Goal: Check status: Check status

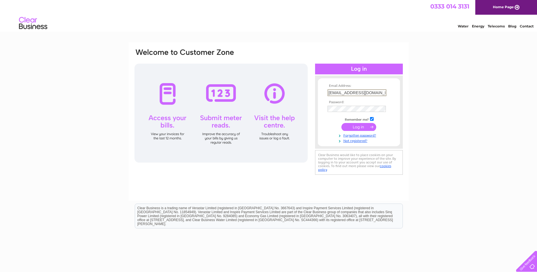
click at [362, 89] on input "[EMAIL_ADDRESS][DOMAIN_NAME]" at bounding box center [356, 92] width 59 height 7
type input "[EMAIL_ADDRESS][DOMAIN_NAME]"
click at [359, 126] on input "submit" at bounding box center [358, 126] width 35 height 8
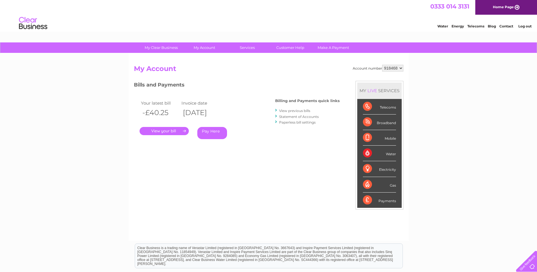
click at [402, 69] on select "918468" at bounding box center [392, 68] width 21 height 7
click at [382, 65] on select "918468" at bounding box center [392, 68] width 21 height 7
click at [160, 130] on link "." at bounding box center [163, 131] width 49 height 8
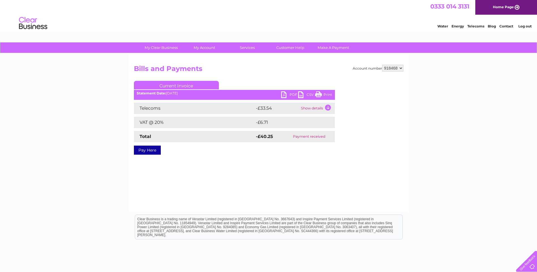
click at [527, 27] on link "Log out" at bounding box center [524, 26] width 13 height 4
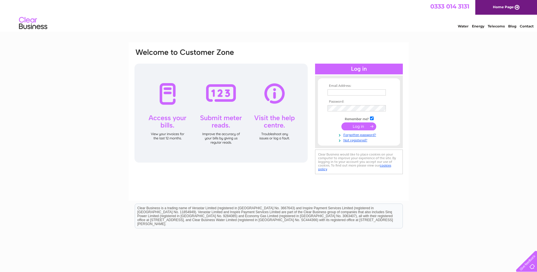
type input "[EMAIL_ADDRESS][DOMAIN_NAME]"
click at [359, 68] on div at bounding box center [359, 69] width 88 height 11
click at [380, 92] on input "eilidh.mackie@villagepharmacies.org" at bounding box center [356, 92] width 58 height 6
